Goal: Check status: Check status

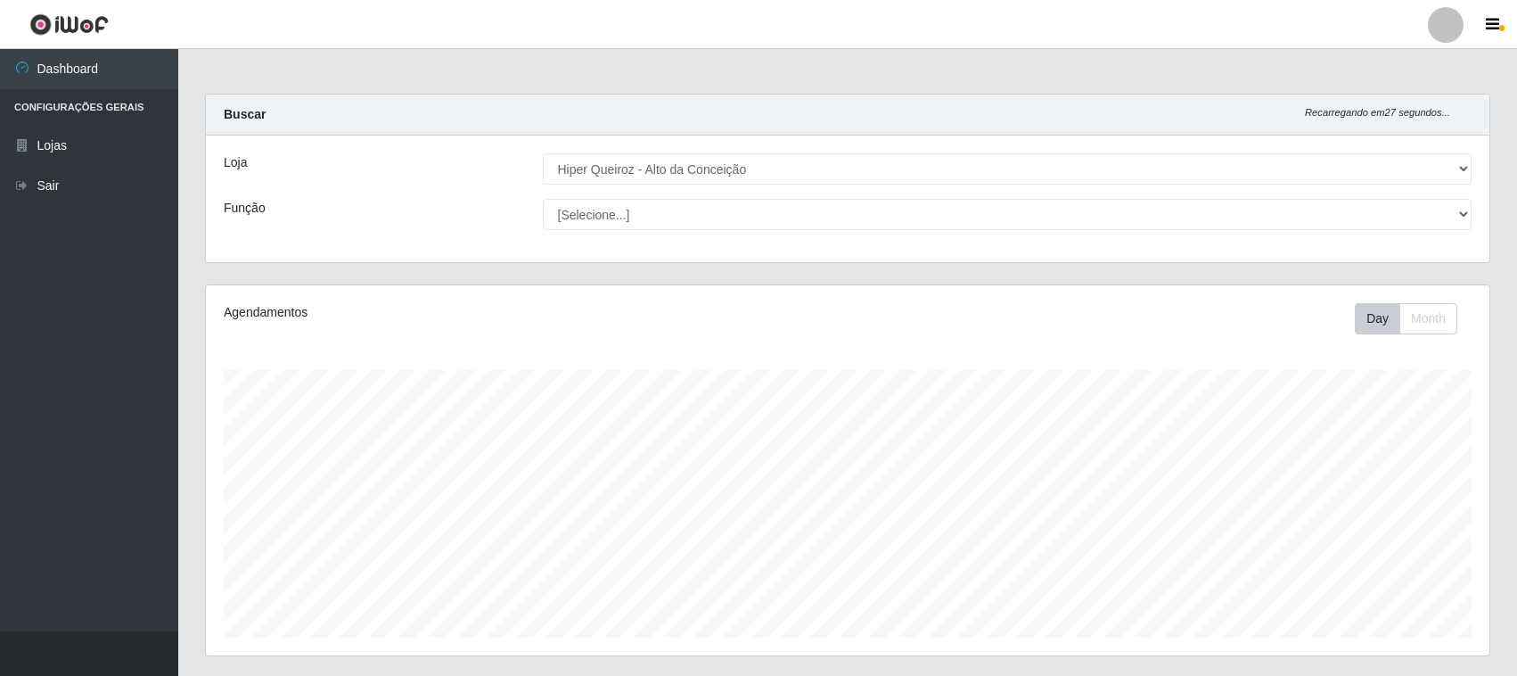
select select "515"
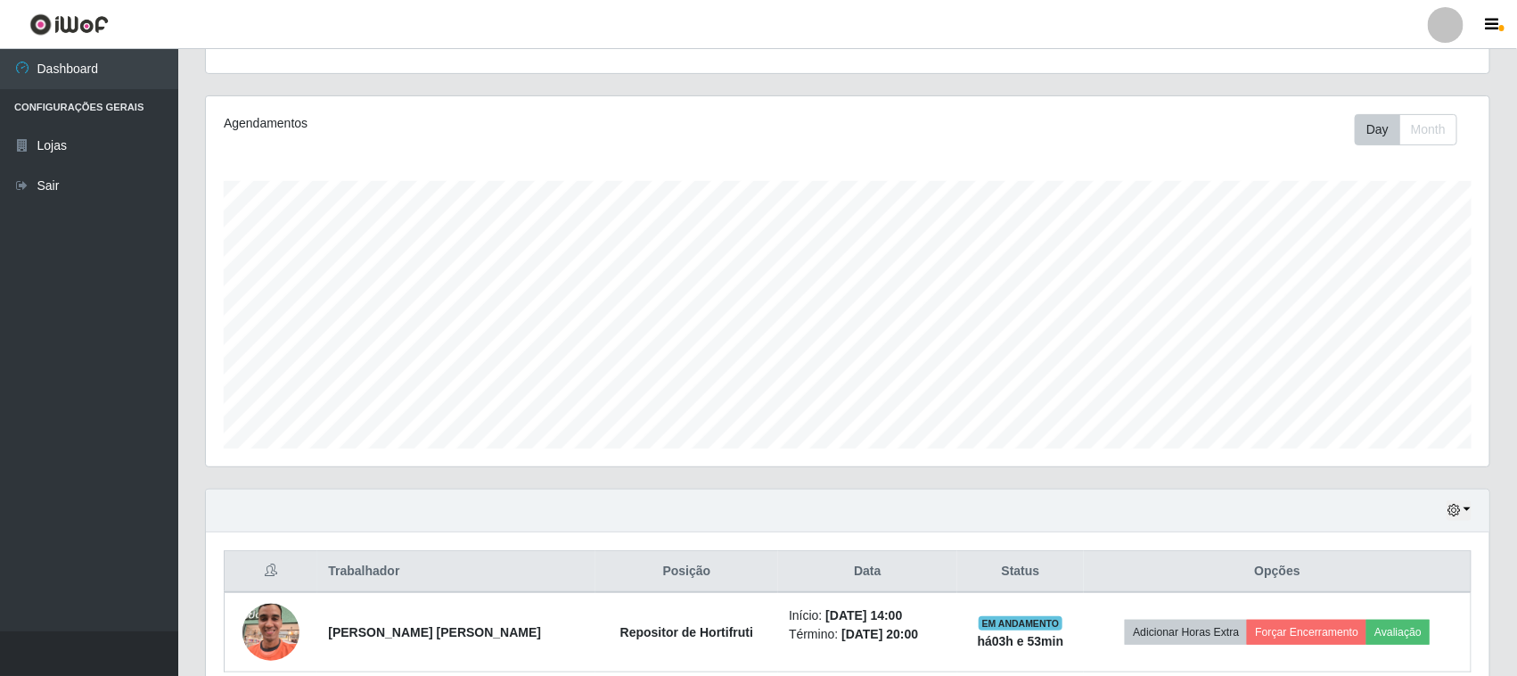
scroll to position [272, 0]
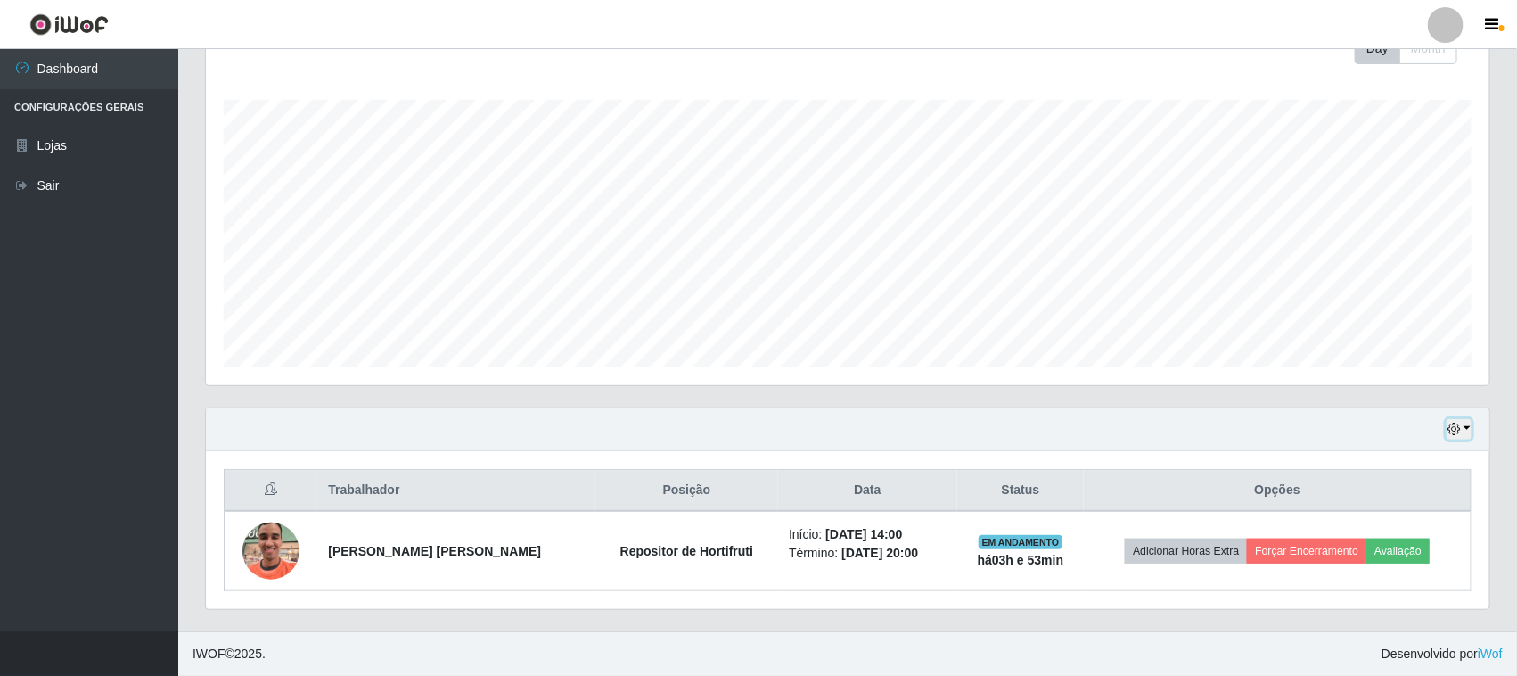
click at [1458, 428] on icon "button" at bounding box center [1454, 429] width 12 height 12
click at [1387, 330] on button "3 dias" at bounding box center [1399, 324] width 141 height 37
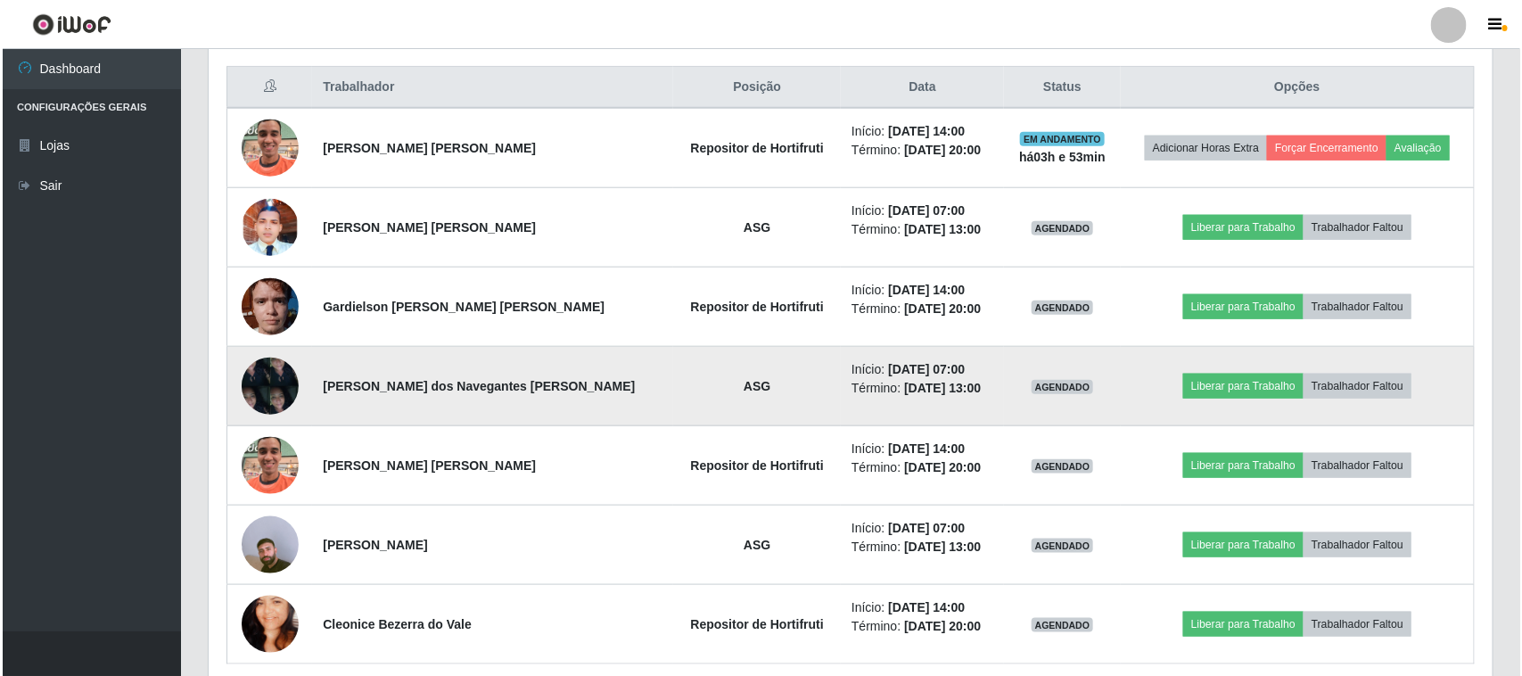
scroll to position [718, 0]
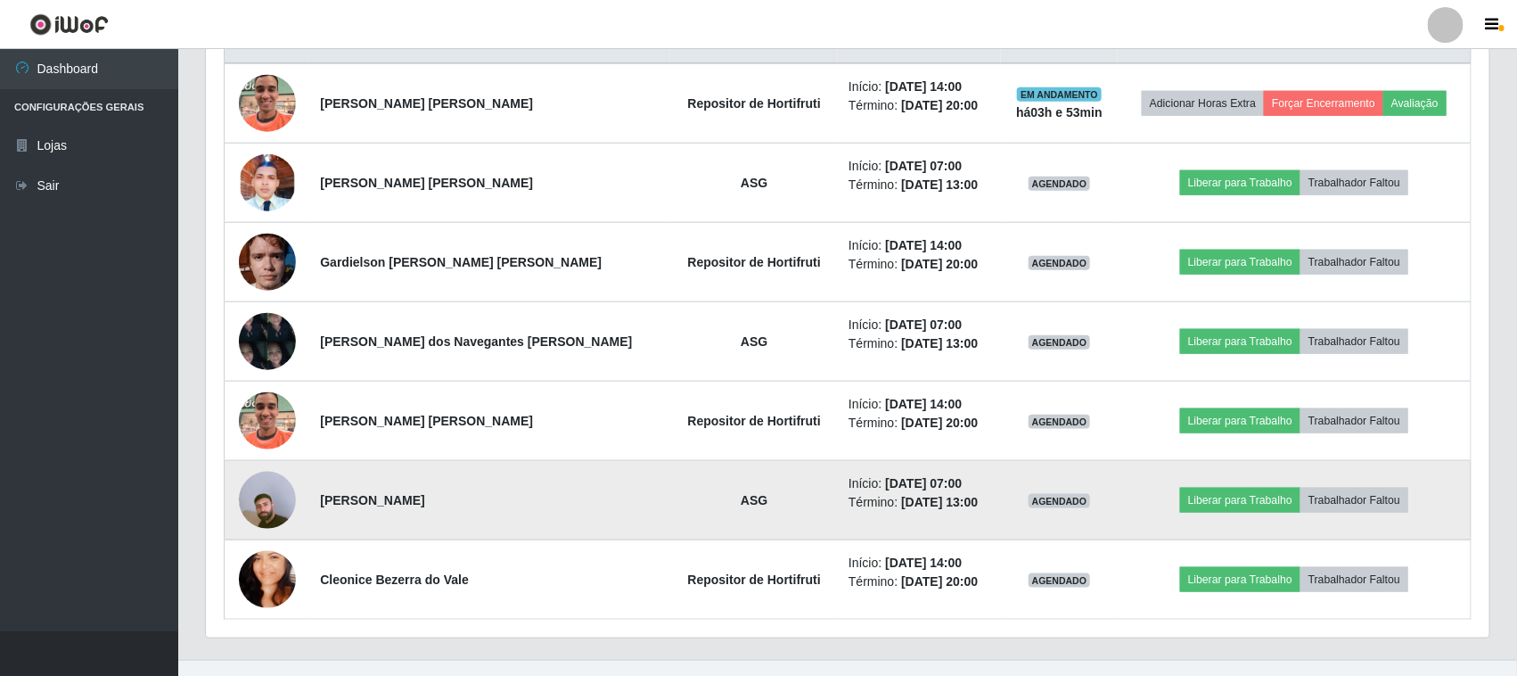
click at [279, 490] on img at bounding box center [267, 500] width 57 height 102
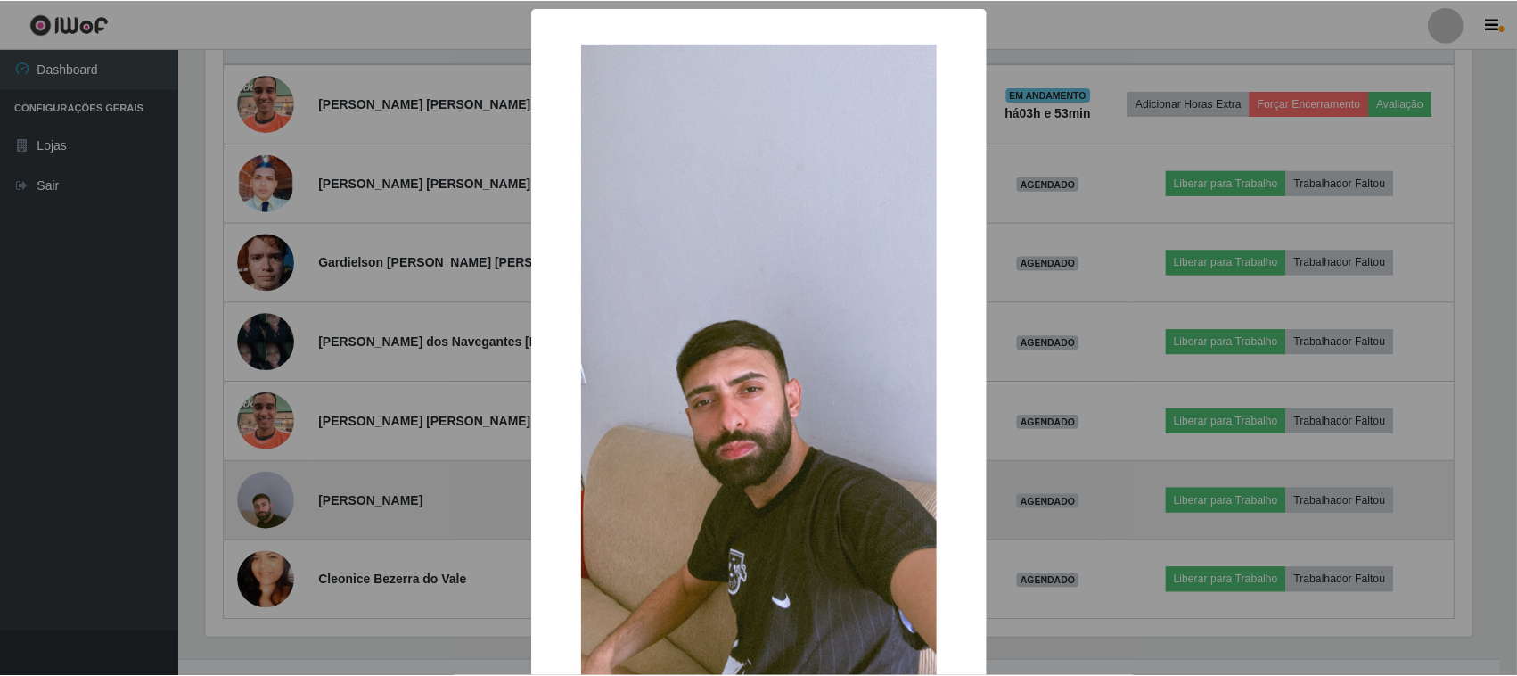
scroll to position [371, 1271]
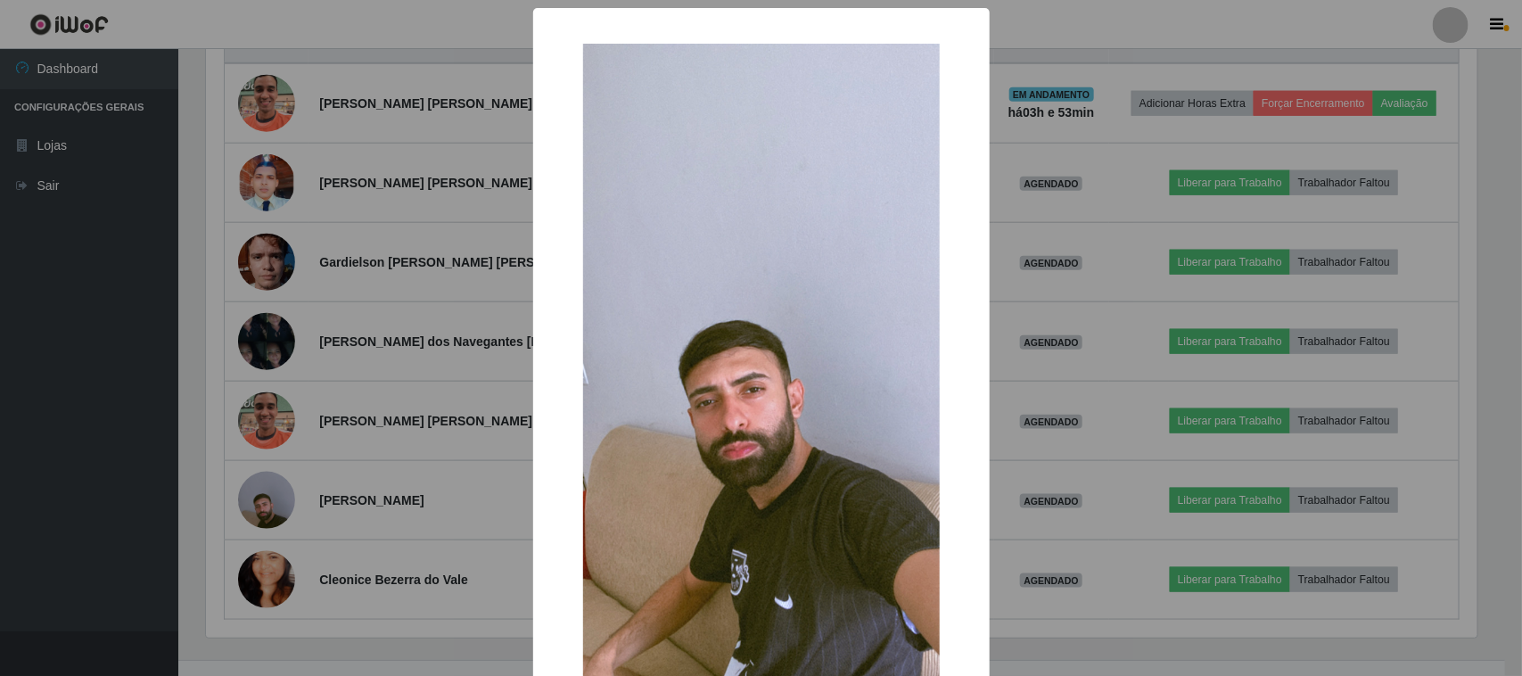
click at [382, 453] on div "× OK Cancel" at bounding box center [761, 338] width 1522 height 676
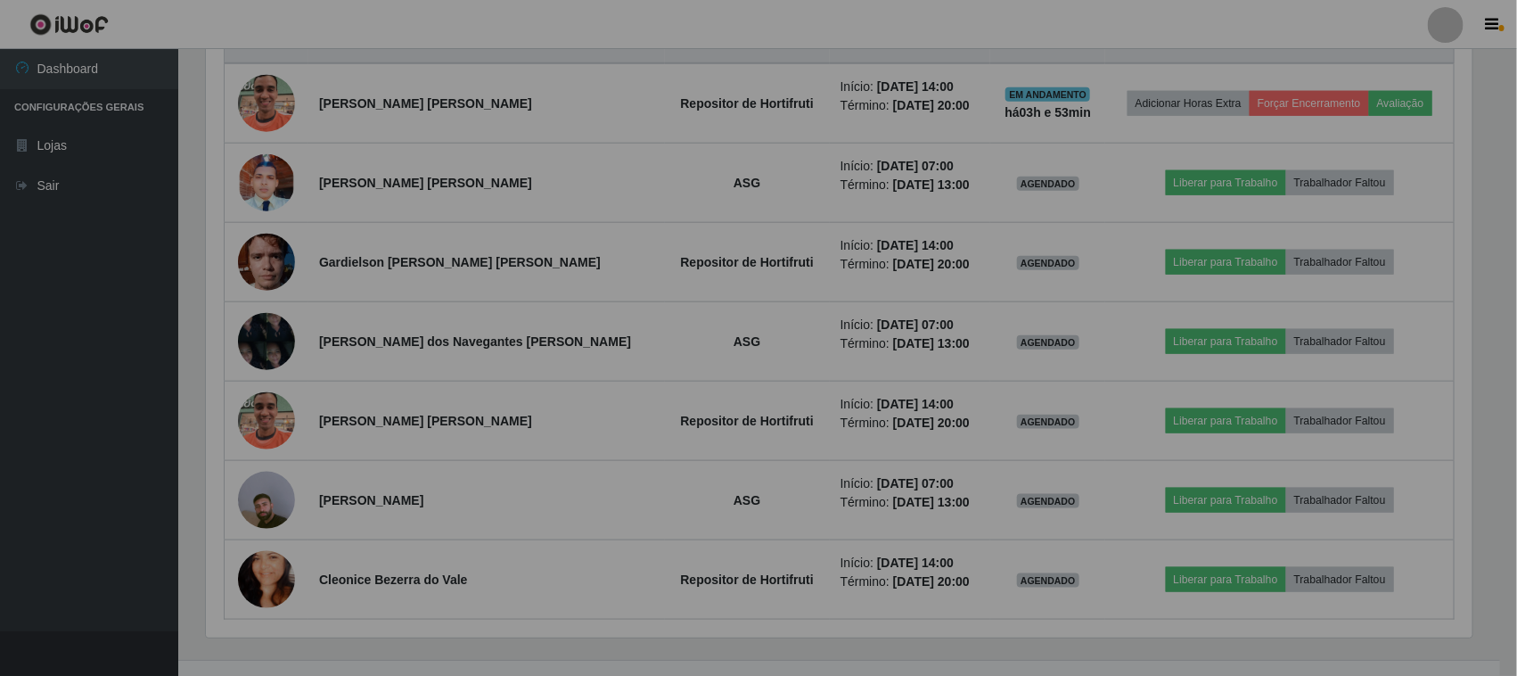
scroll to position [371, 1284]
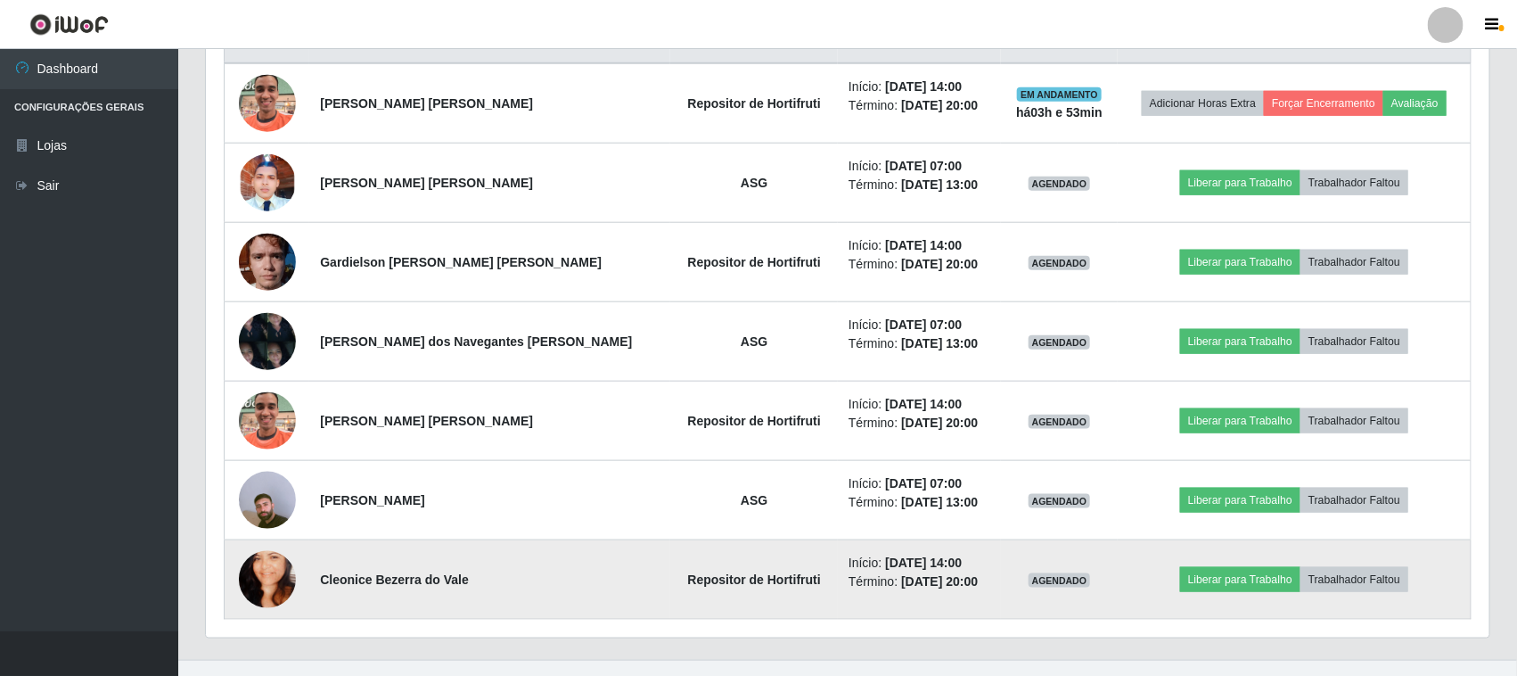
click at [259, 584] on img at bounding box center [267, 580] width 57 height 102
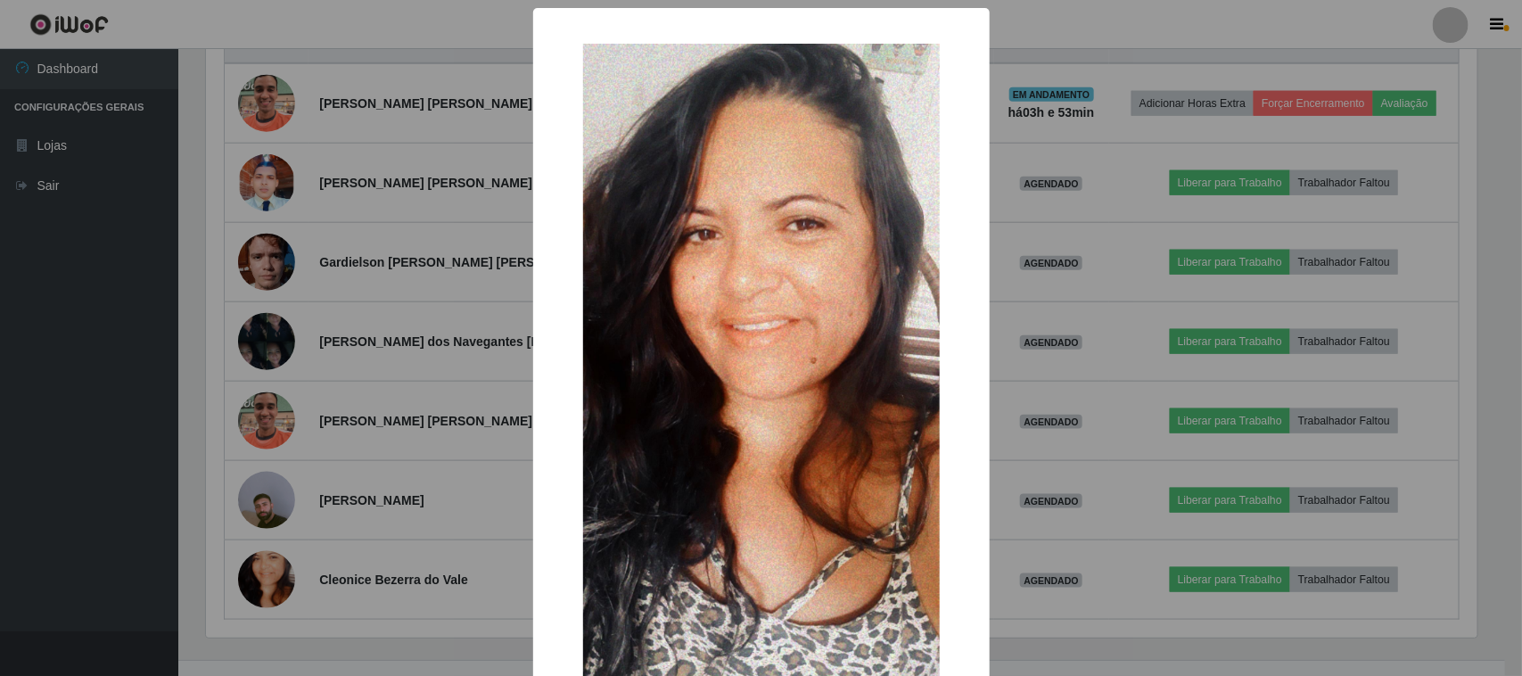
click at [312, 448] on div "× OK Cancel" at bounding box center [761, 338] width 1522 height 676
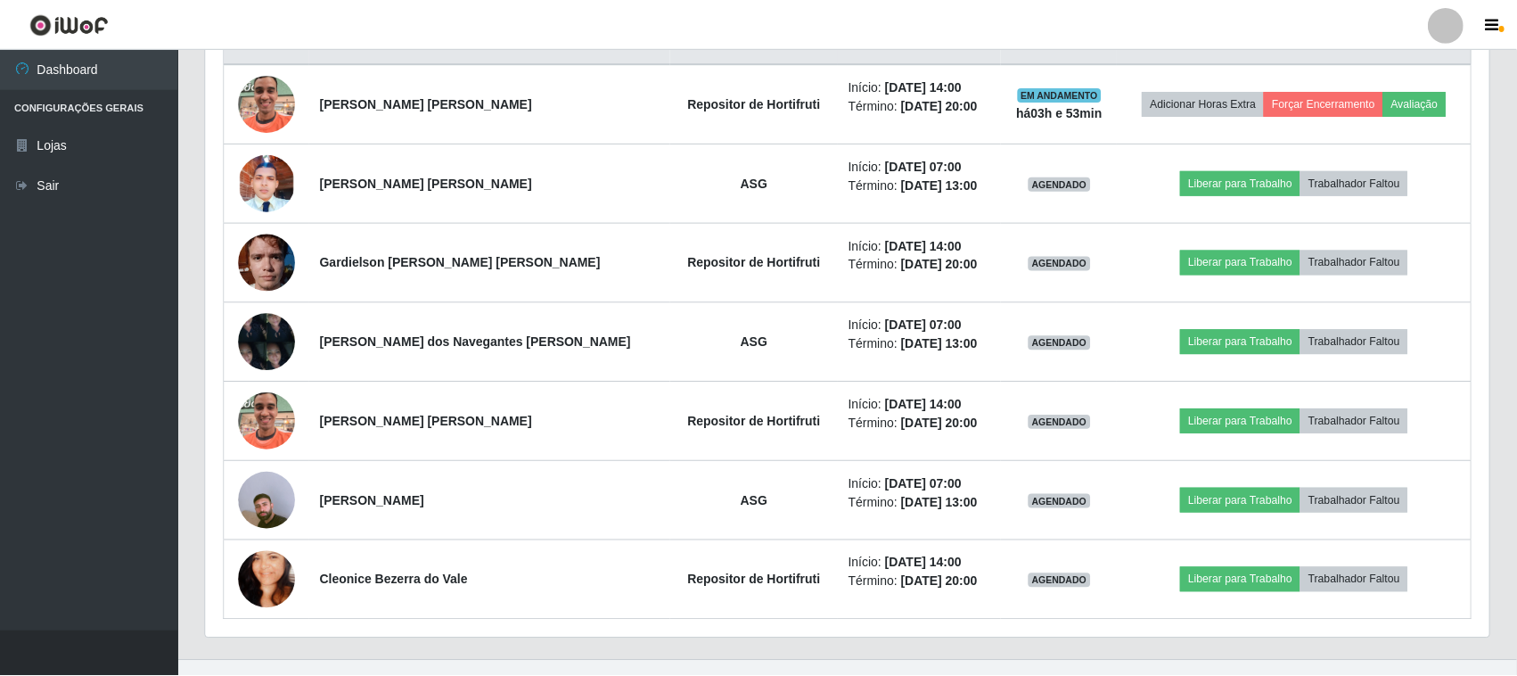
scroll to position [371, 1284]
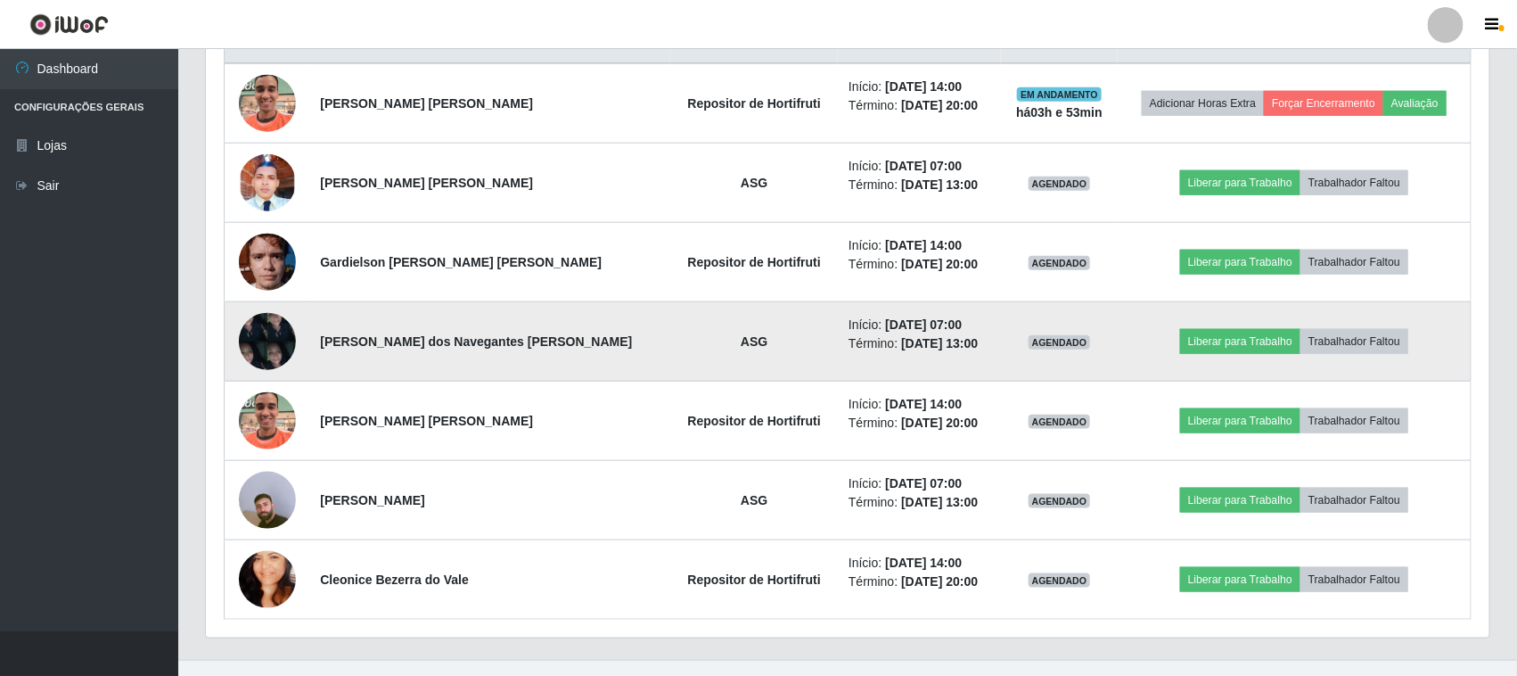
click at [264, 346] on img at bounding box center [267, 341] width 57 height 76
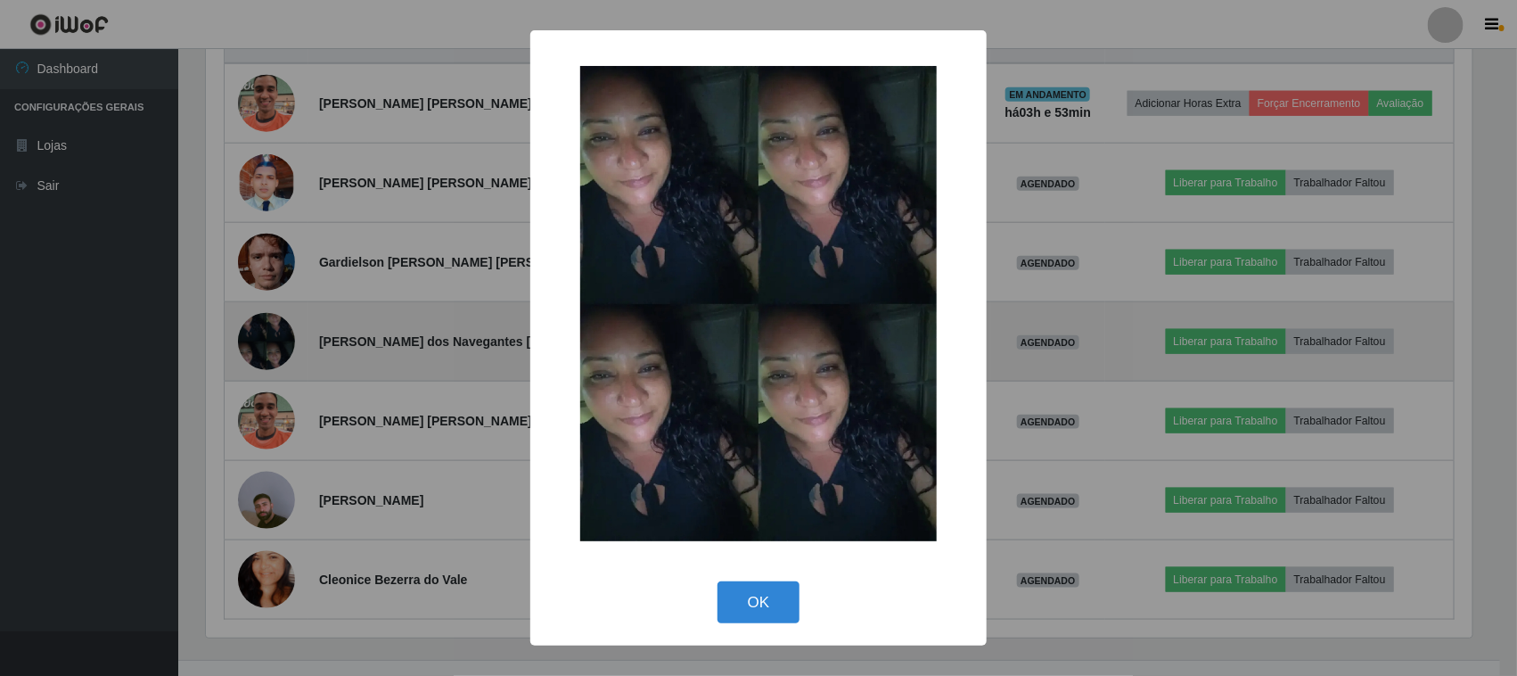
scroll to position [371, 1271]
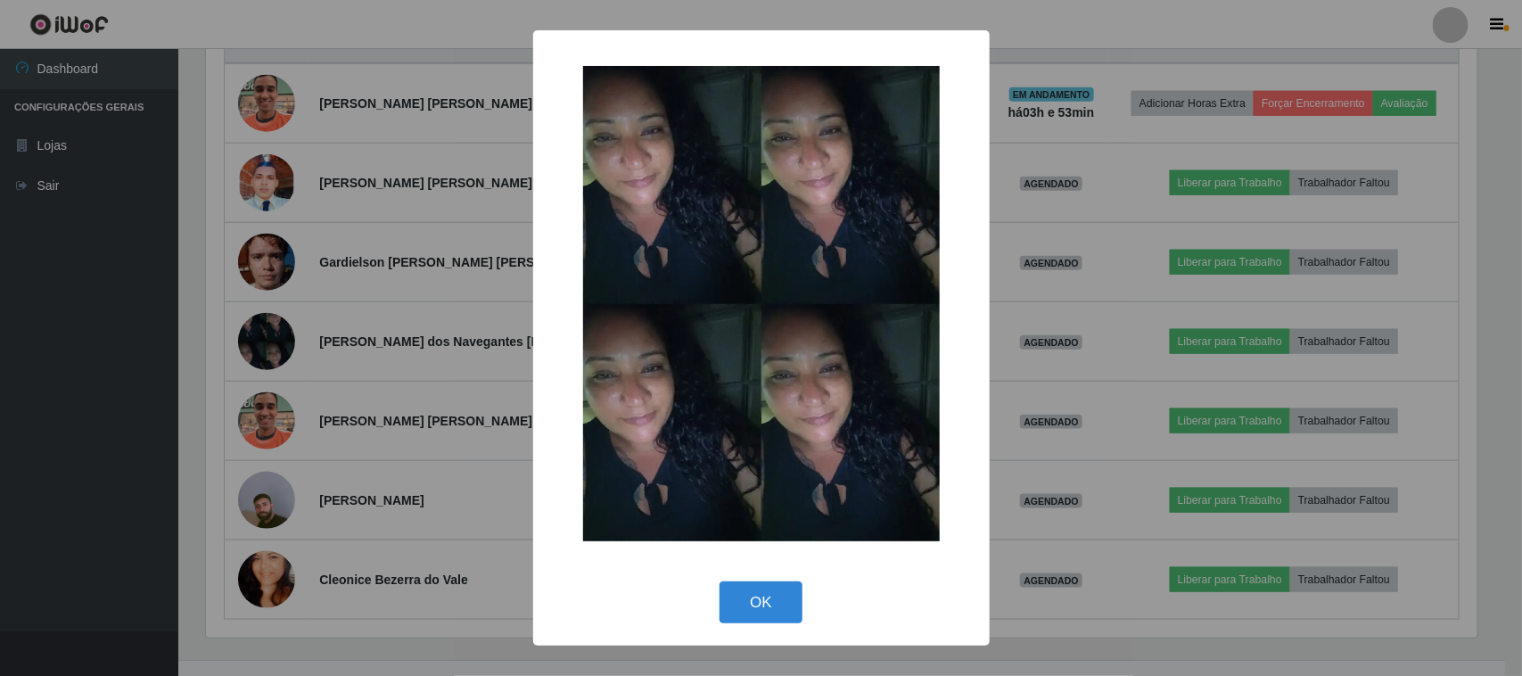
click at [357, 218] on div "× OK Cancel" at bounding box center [761, 338] width 1522 height 676
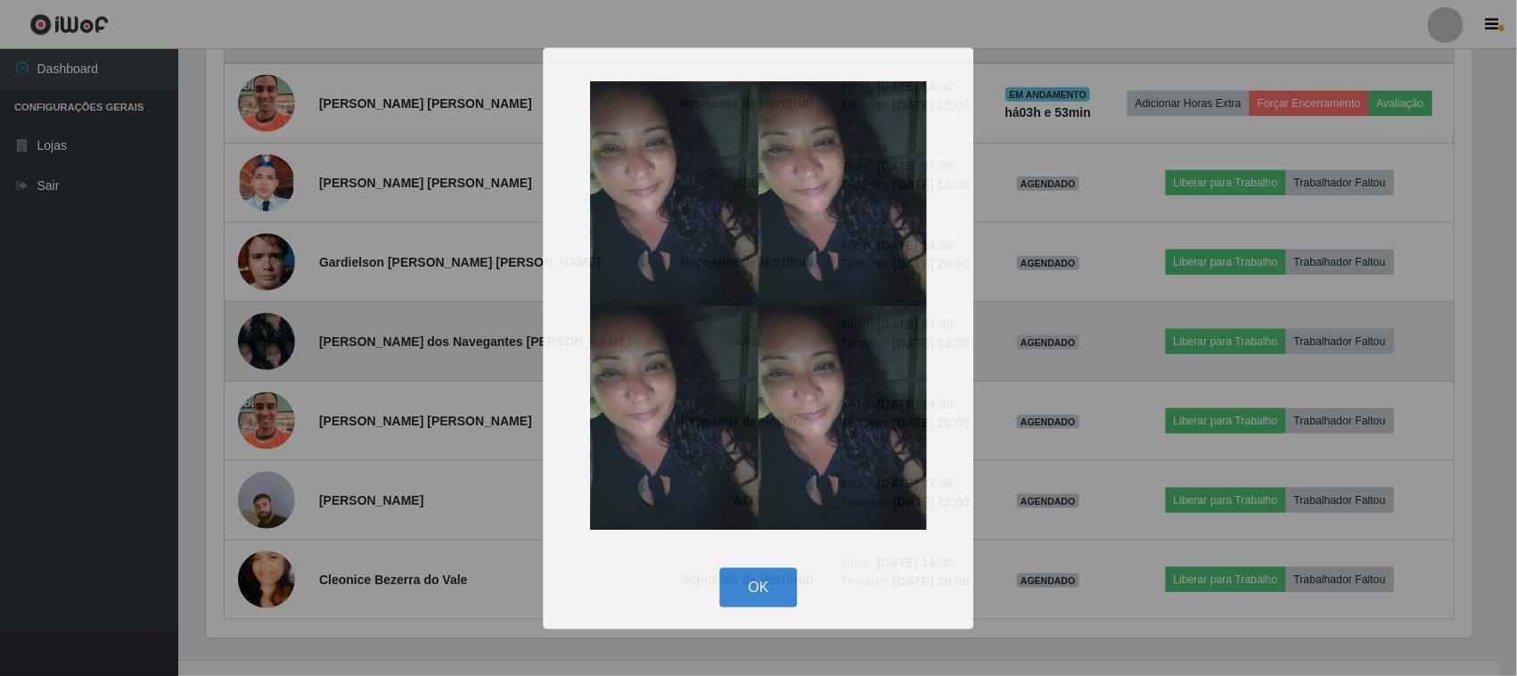
scroll to position [371, 1284]
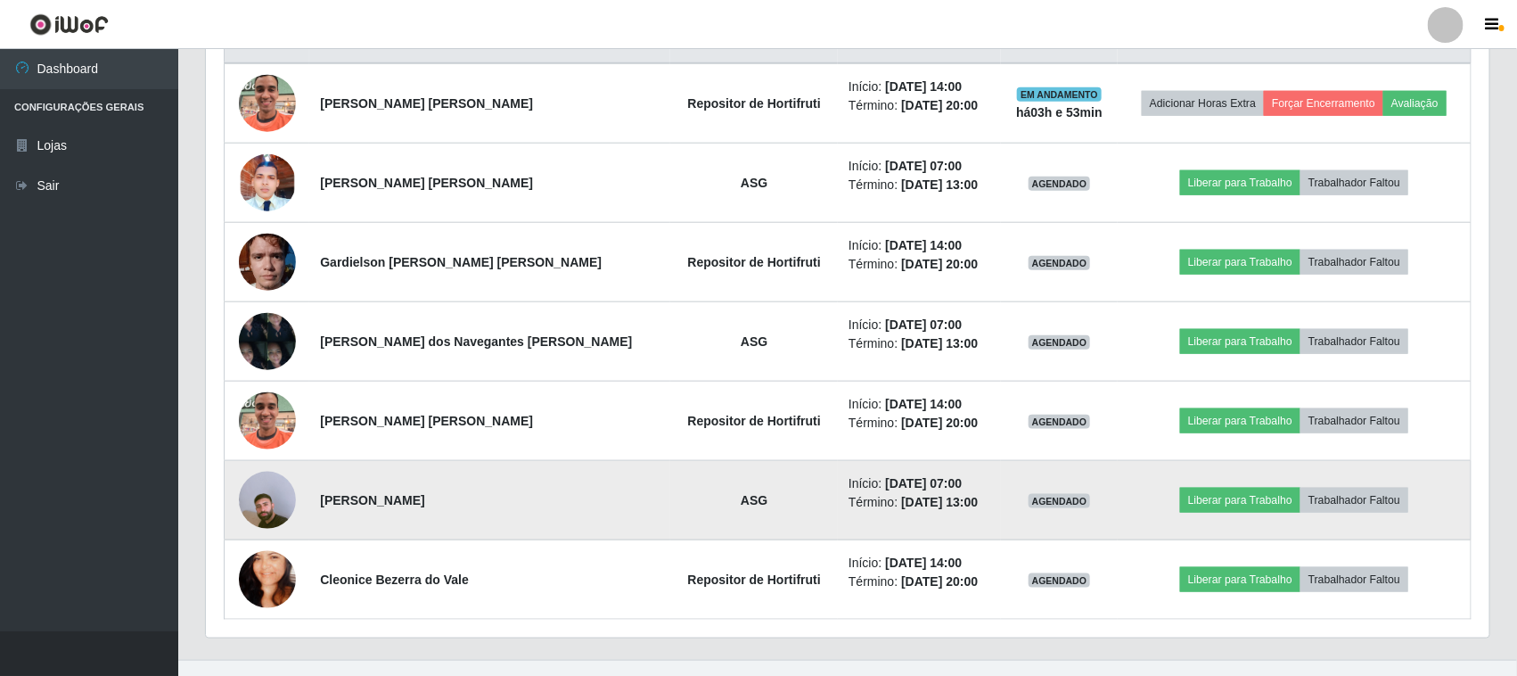
click at [276, 499] on img at bounding box center [267, 500] width 57 height 102
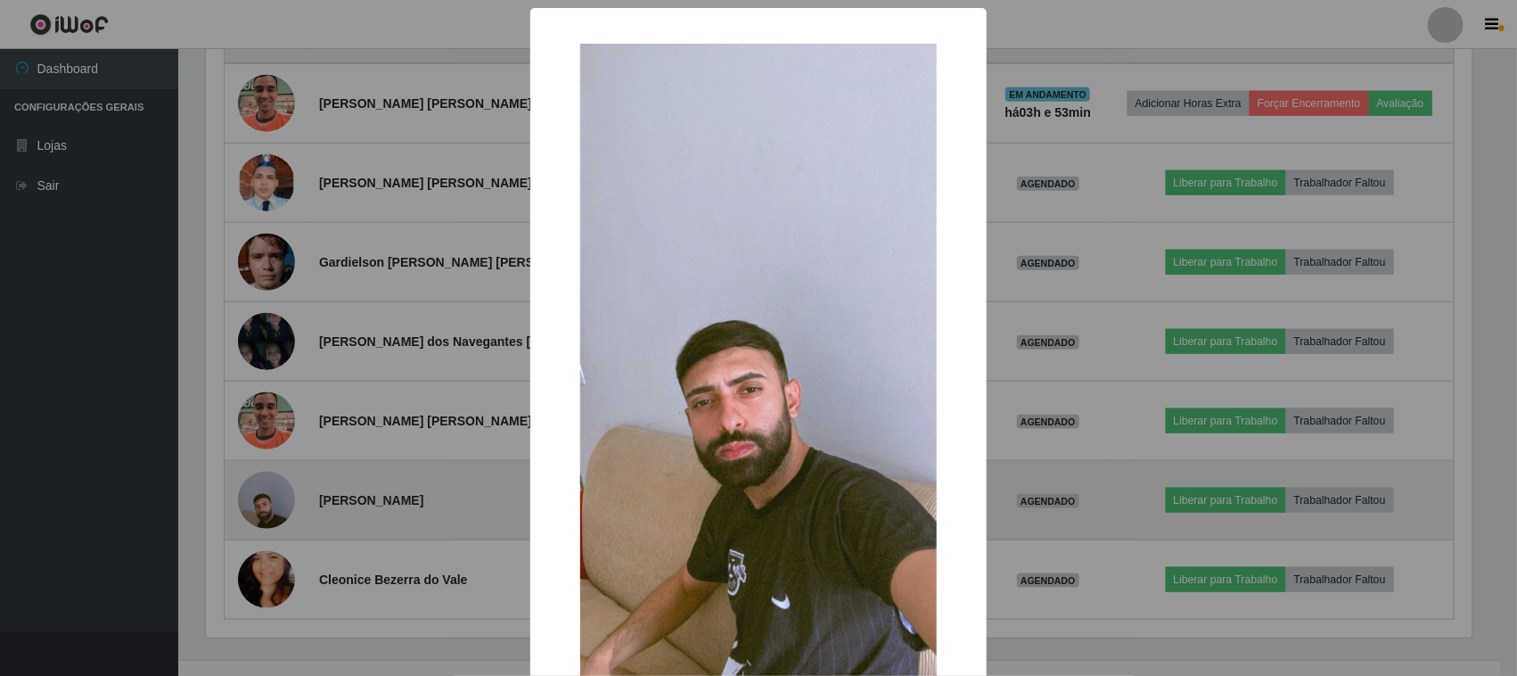
scroll to position [371, 1271]
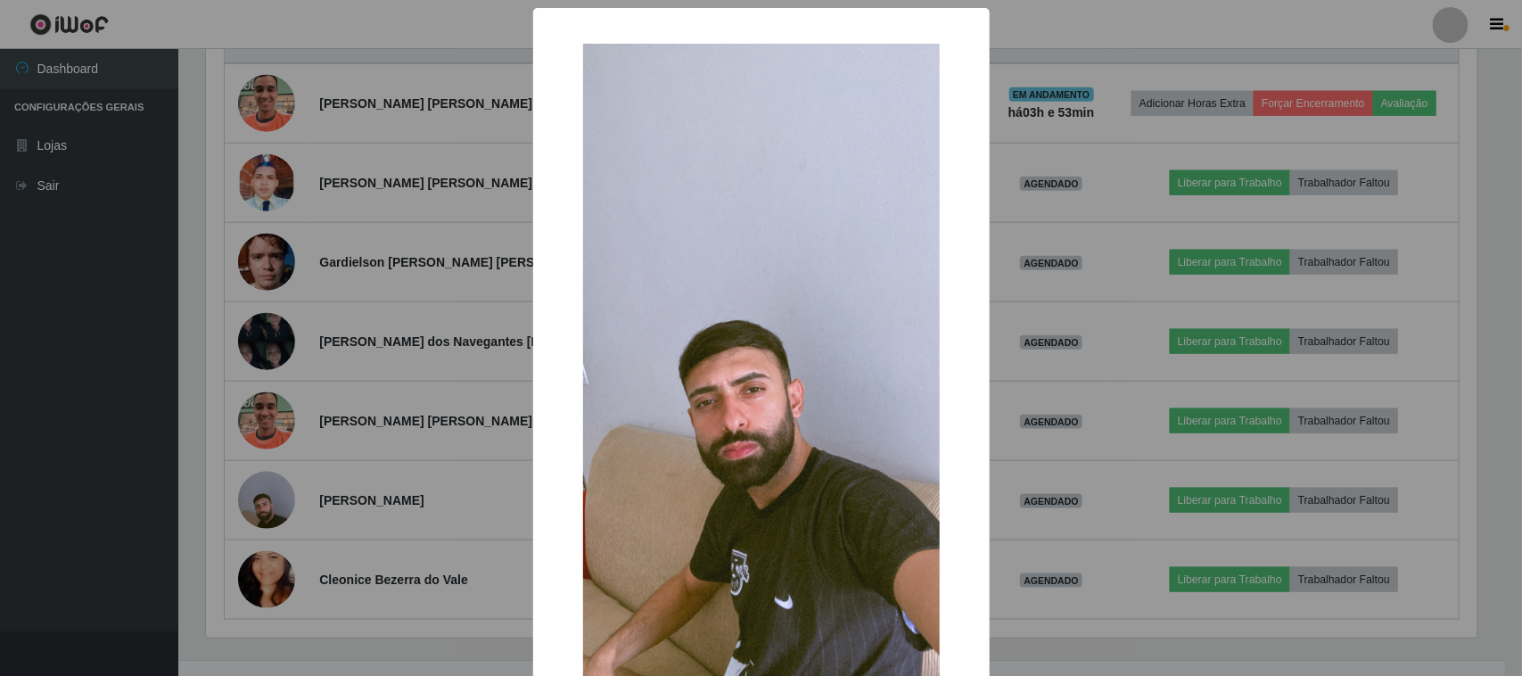
click at [376, 366] on div "× OK Cancel" at bounding box center [761, 338] width 1522 height 676
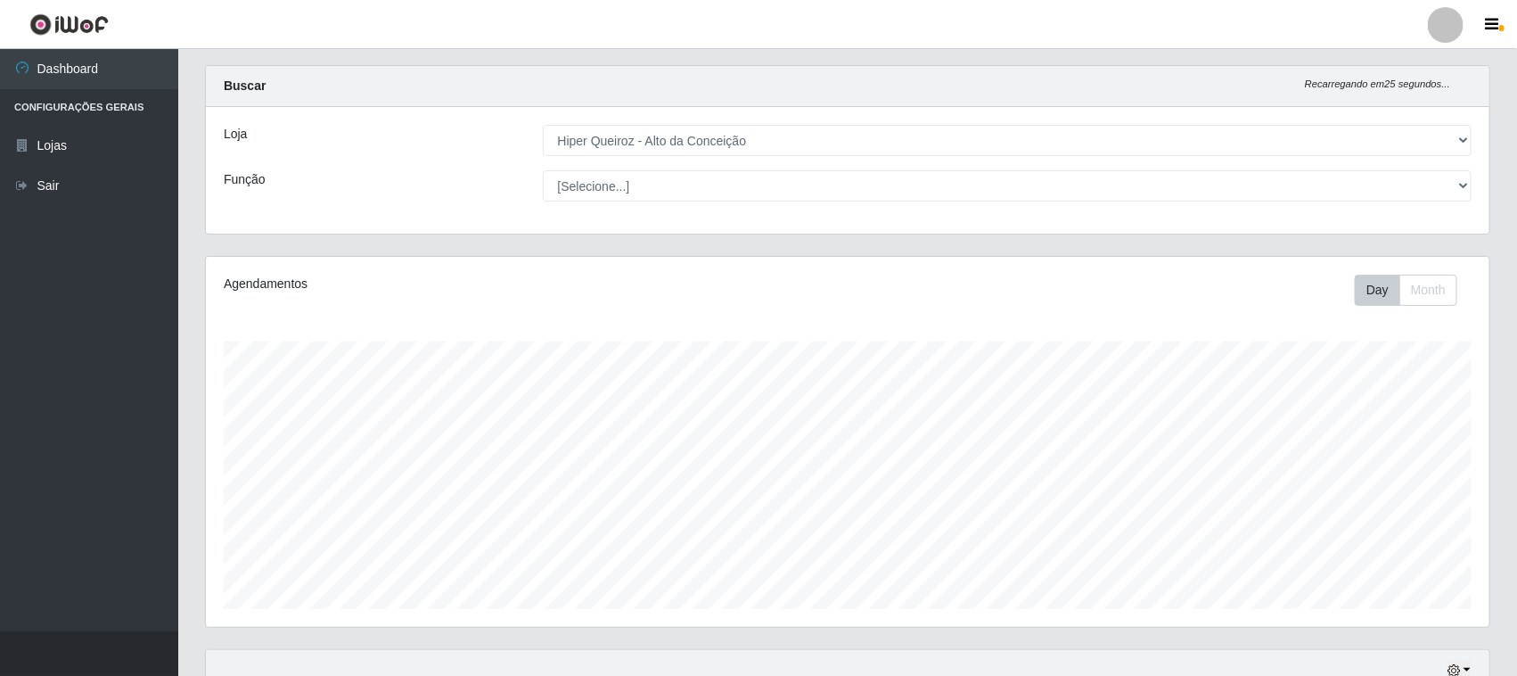
scroll to position [0, 0]
